Goal: Navigation & Orientation: Find specific page/section

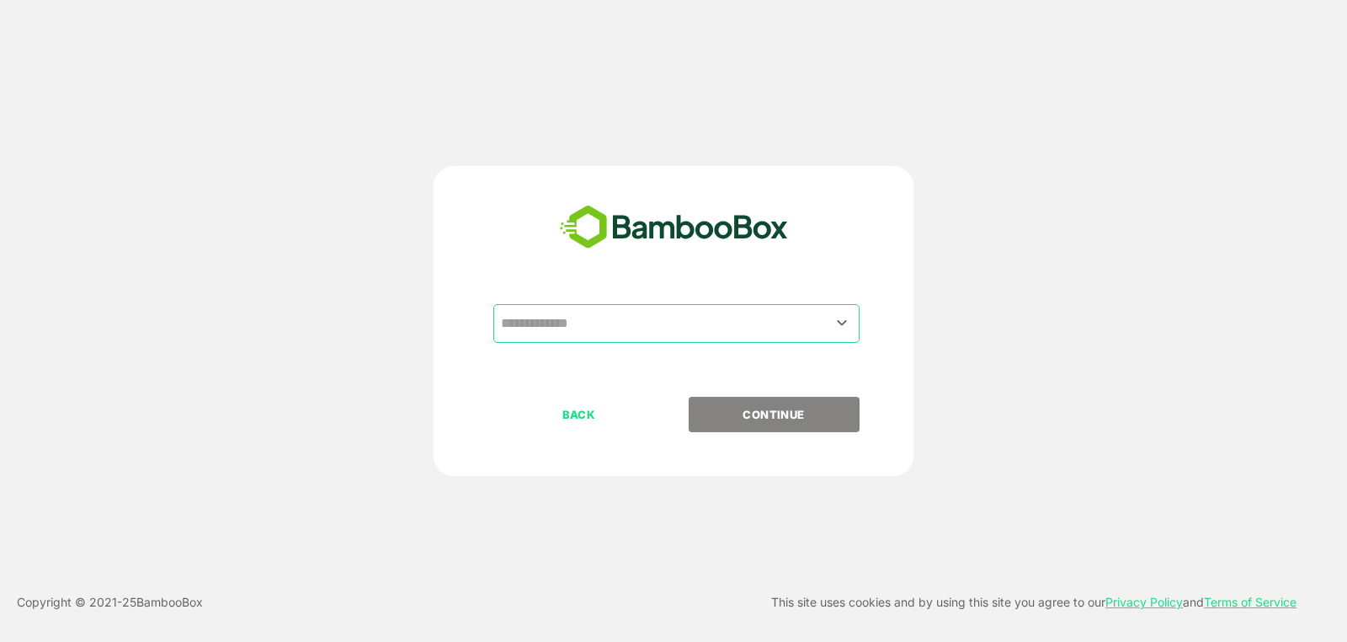
click at [527, 310] on input "text" at bounding box center [677, 323] width 360 height 32
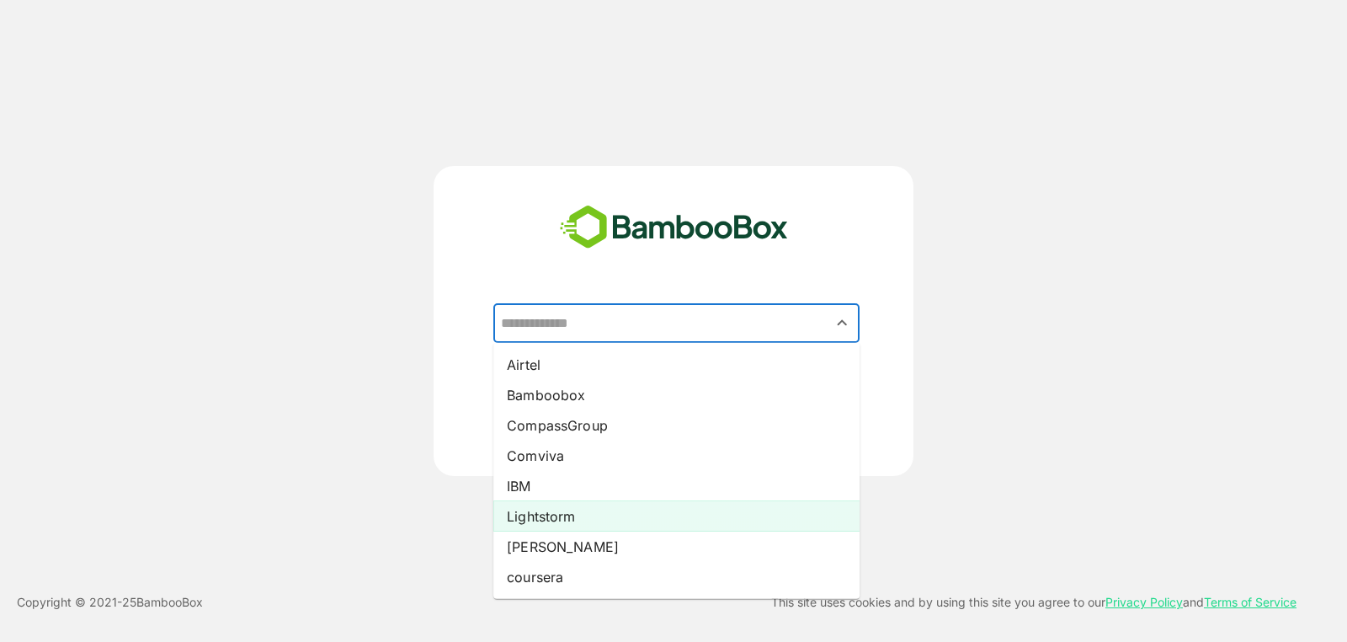
click at [605, 515] on li "Lightstorm" at bounding box center [676, 516] width 366 height 30
type input "**********"
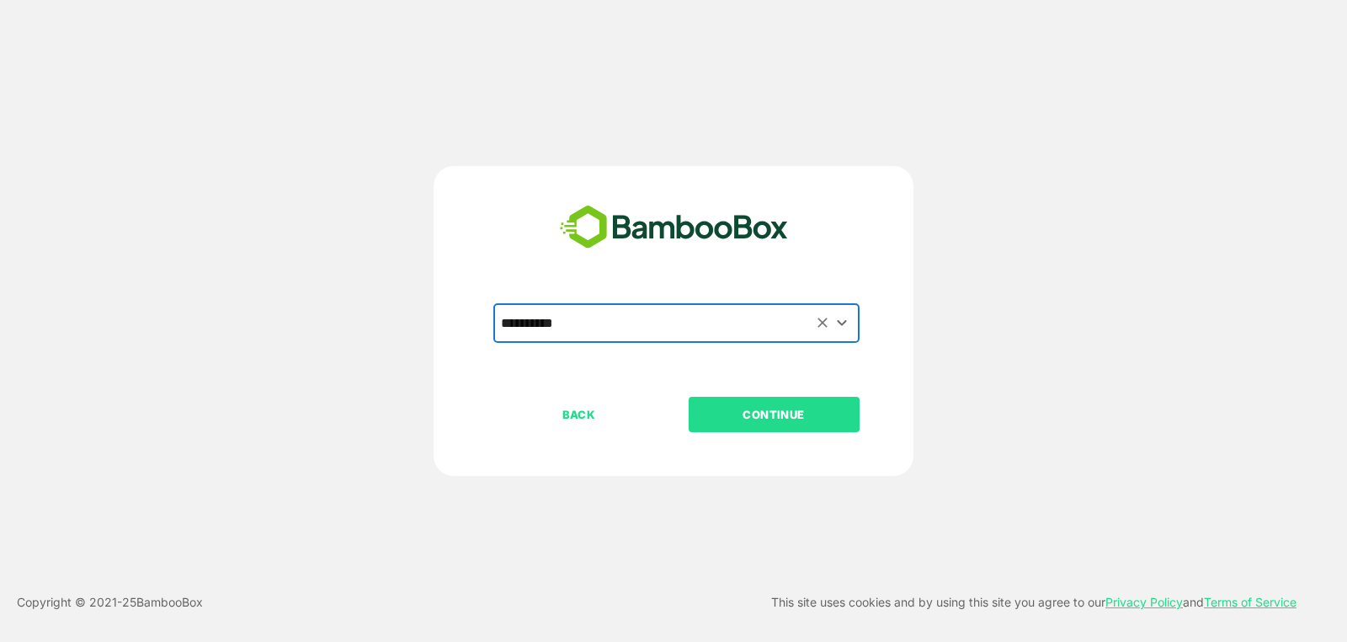
click at [785, 401] on button "CONTINUE" at bounding box center [774, 414] width 171 height 35
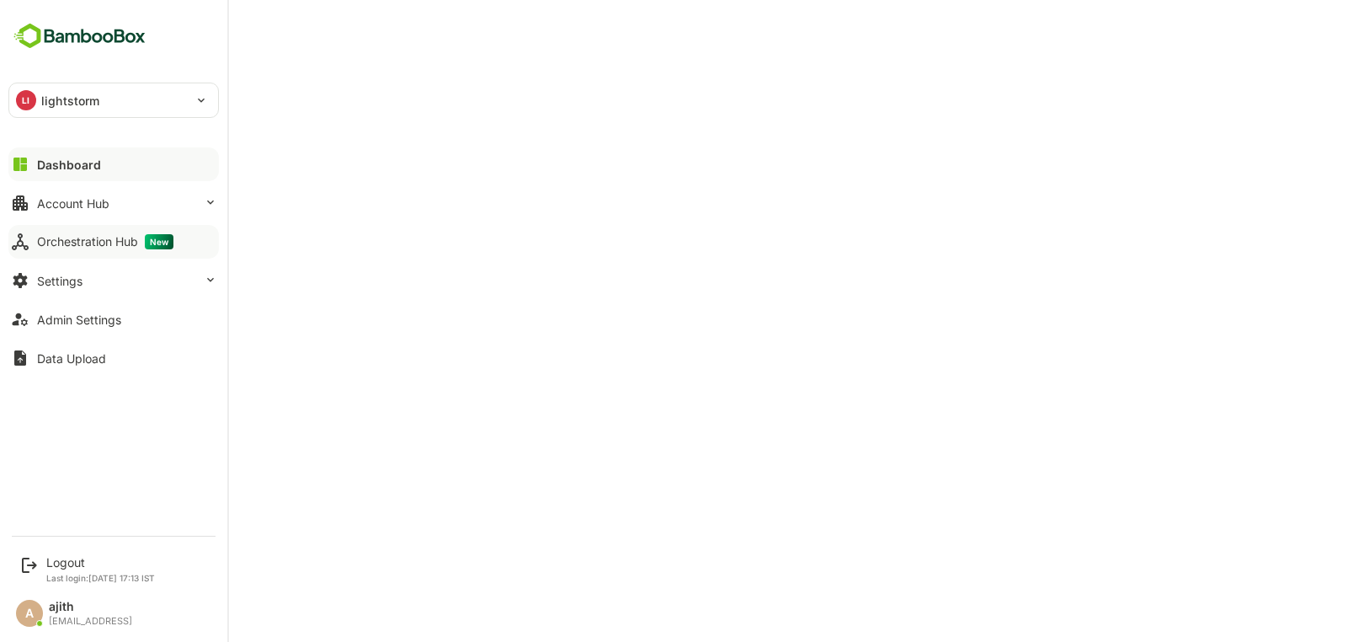
click at [123, 237] on div "Orchestration Hub New" at bounding box center [105, 241] width 136 height 15
click at [44, 203] on div "Account Hub" at bounding box center [73, 203] width 72 height 14
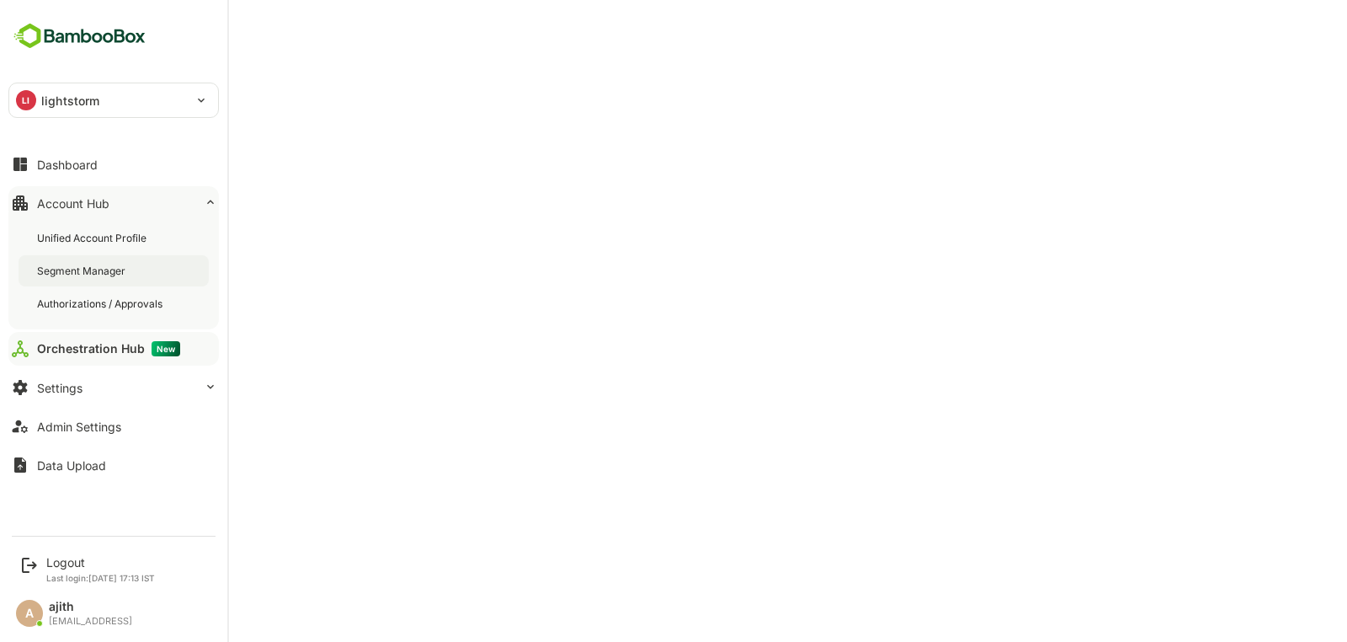
click at [88, 269] on div "Segment Manager" at bounding box center [83, 271] width 92 height 14
click at [73, 264] on div "Segment Manager" at bounding box center [83, 271] width 93 height 14
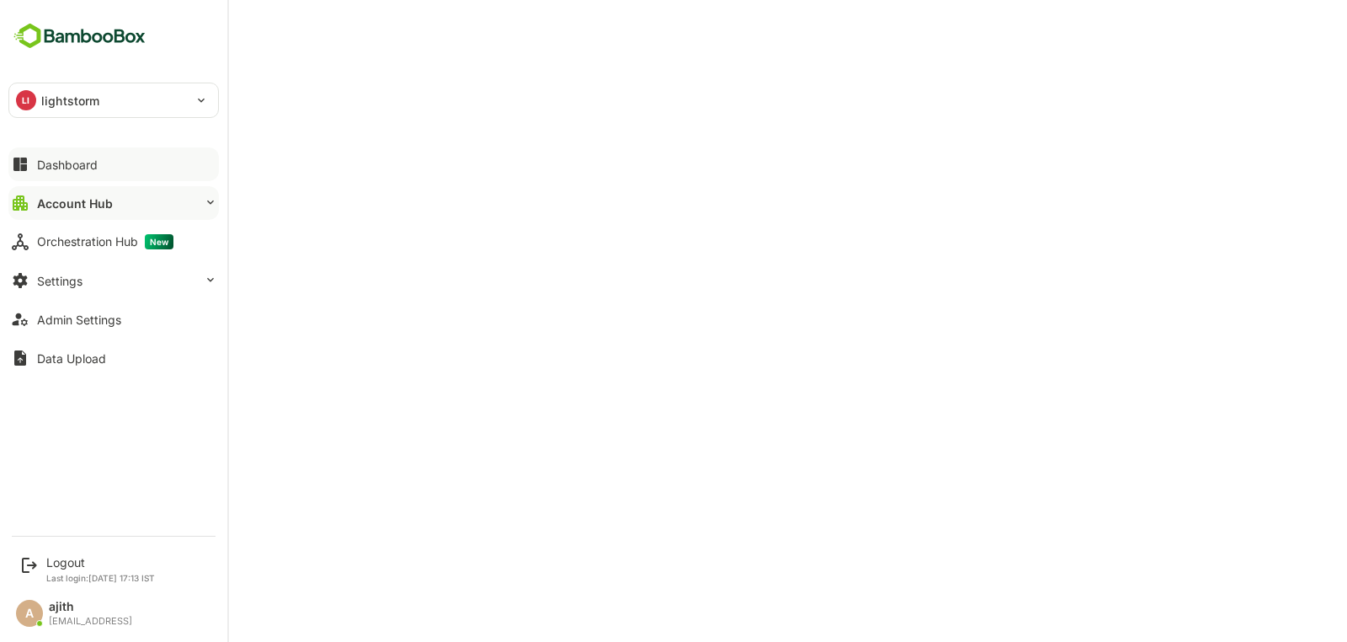
click at [25, 176] on button "Dashboard" at bounding box center [113, 164] width 211 height 34
